Goal: Task Accomplishment & Management: Use online tool/utility

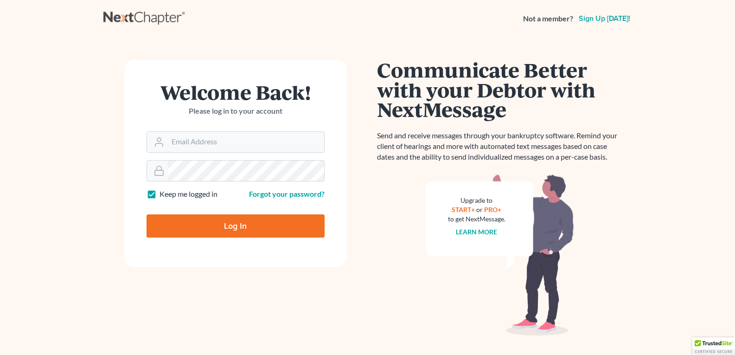
type input "[EMAIL_ADDRESS][DOMAIN_NAME]"
click at [212, 227] on input "Log In" at bounding box center [235, 225] width 178 height 23
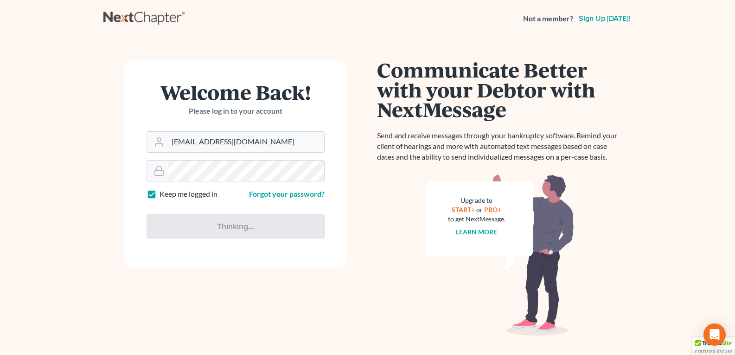
type input "Thinking..."
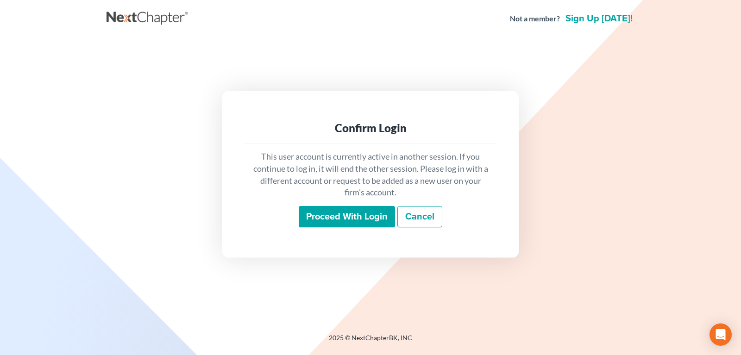
drag, startPoint x: 336, startPoint y: 213, endPoint x: 324, endPoint y: 214, distance: 11.6
click at [336, 213] on input "Proceed with login" at bounding box center [347, 216] width 96 height 21
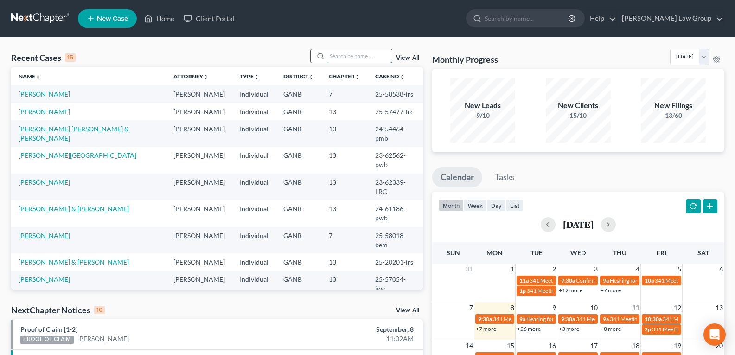
click at [343, 57] on input "search" at bounding box center [359, 55] width 65 height 13
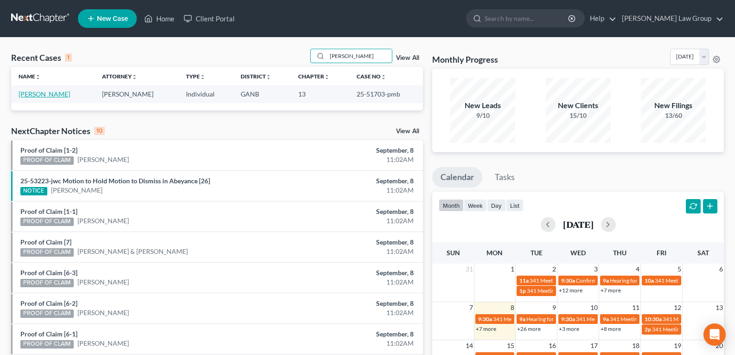
type input "Dianne"
click at [46, 93] on link "Young, Dianne" at bounding box center [44, 94] width 51 height 8
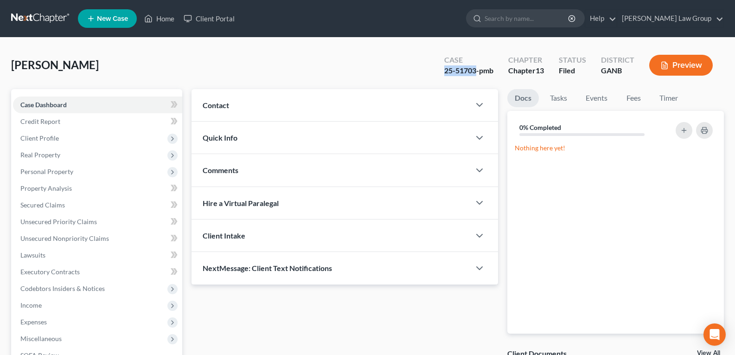
drag, startPoint x: 436, startPoint y: 73, endPoint x: 475, endPoint y: 75, distance: 38.5
click at [475, 75] on div "Case 25-51703-pmb" at bounding box center [469, 65] width 64 height 27
copy div "25-51703"
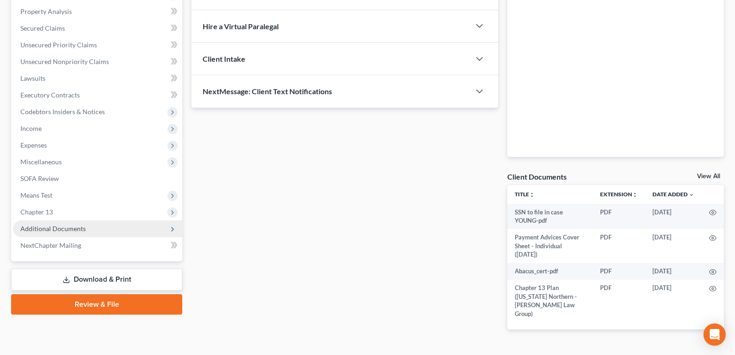
scroll to position [193, 0]
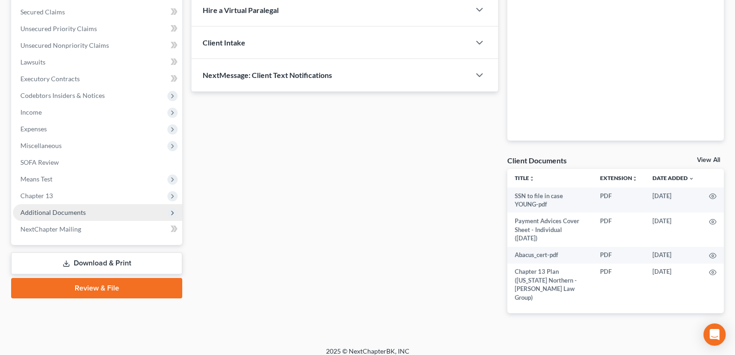
click at [39, 215] on span "Additional Documents" at bounding box center [52, 212] width 65 height 8
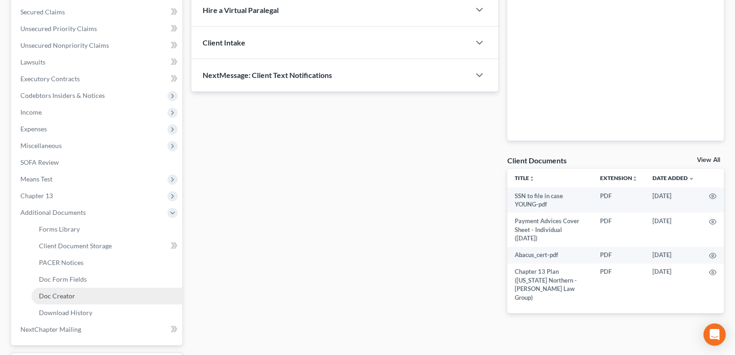
click at [55, 301] on link "Doc Creator" at bounding box center [107, 295] width 151 height 17
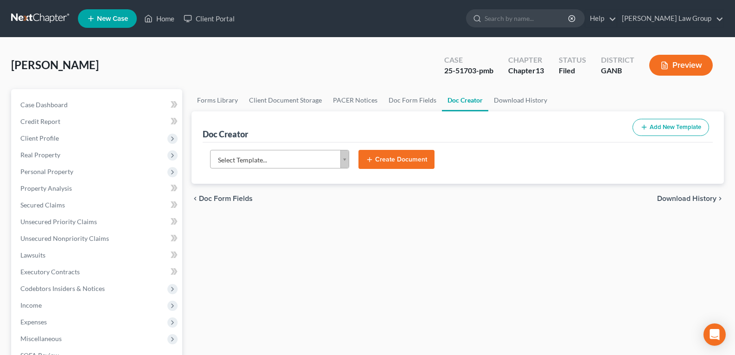
click at [340, 158] on body "Home New Case Client Portal Saedi Law Group legalstaff@saedilawgroup.com My Acc…" at bounding box center [367, 313] width 735 height 626
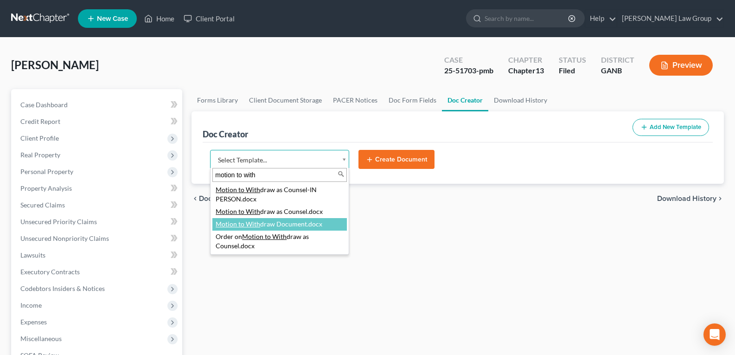
type input "motion to with"
select select "111663"
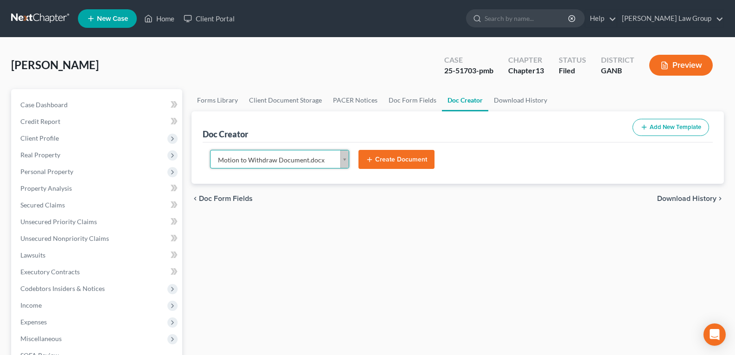
click at [382, 155] on button "Create Document" at bounding box center [396, 159] width 76 height 19
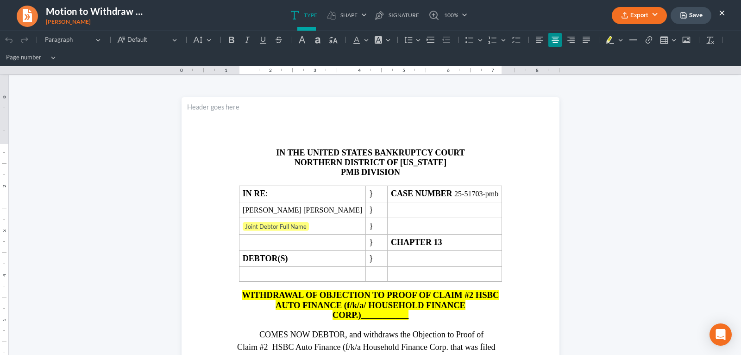
click at [621, 11] on button "Export" at bounding box center [639, 15] width 55 height 17
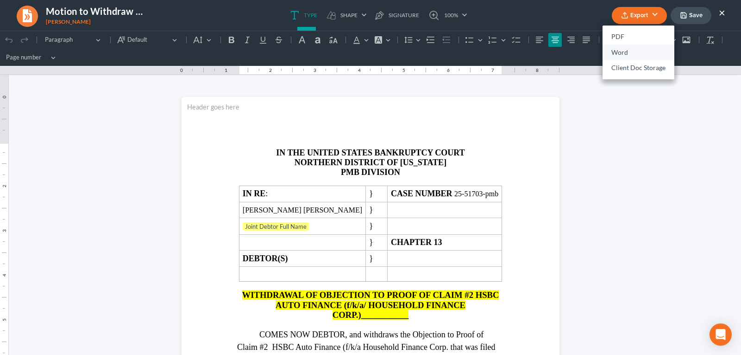
click at [635, 48] on link "Word" at bounding box center [639, 52] width 72 height 16
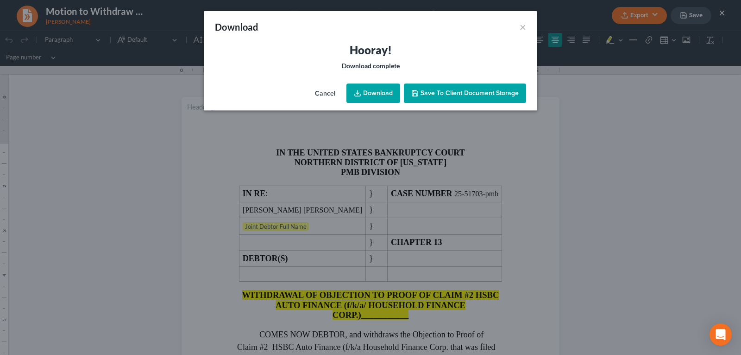
click at [381, 95] on link "Download" at bounding box center [374, 92] width 54 height 19
click at [328, 92] on button "Cancel" at bounding box center [325, 93] width 35 height 19
